Goal: Transaction & Acquisition: Purchase product/service

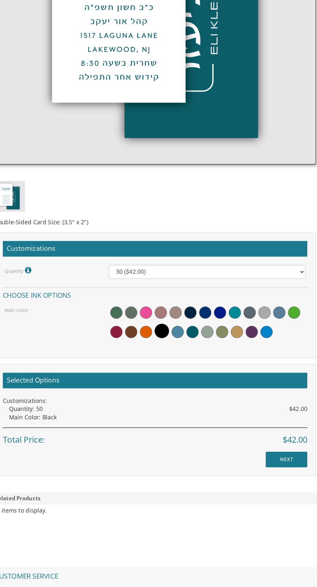
scroll to position [298, 0]
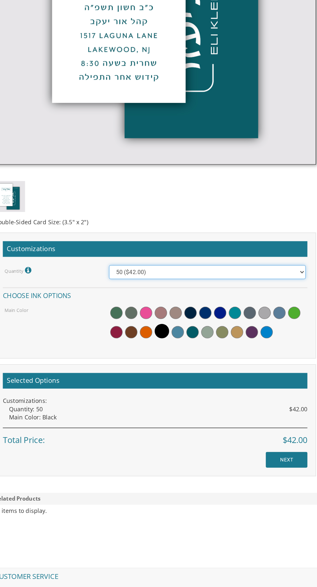
click at [255, 290] on select "50 ($42.00) 100 ($48.00) 150 ($54.00) 200 ($60.00) 250 ($66.00) 300 ($72.00)" at bounding box center [199, 290] width 154 height 11
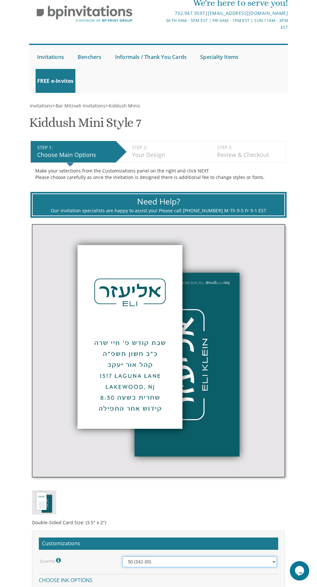
scroll to position [0, 0]
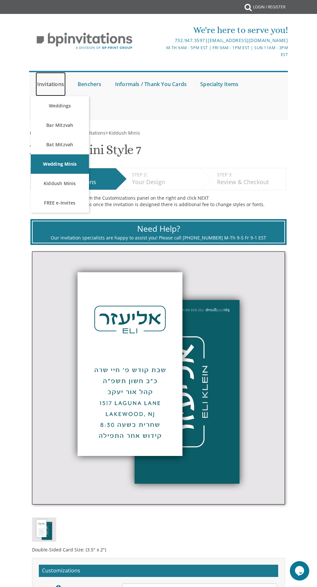
click at [53, 77] on link "Invitations" at bounding box center [51, 84] width 30 height 24
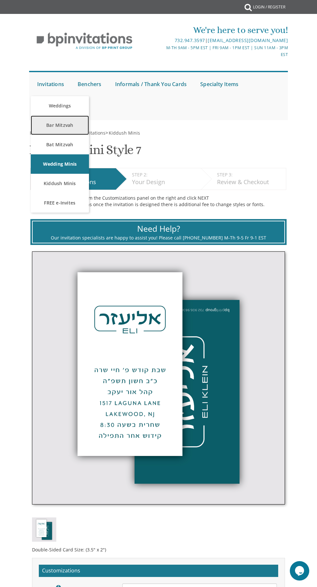
click at [48, 128] on link "Bar Mitzvah" at bounding box center [60, 124] width 58 height 19
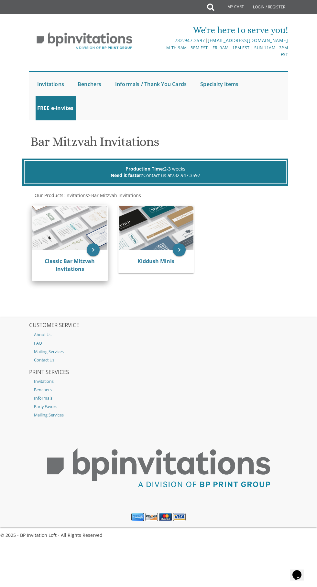
click at [85, 248] on img at bounding box center [69, 228] width 75 height 44
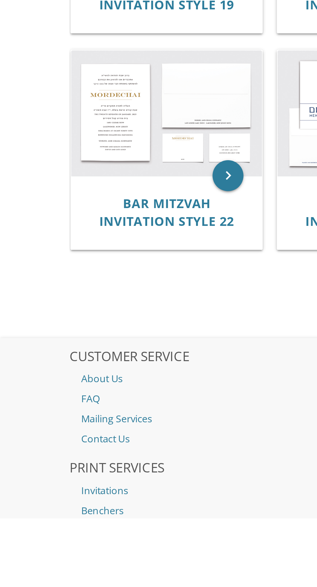
scroll to position [418, 0]
